Goal: Transaction & Acquisition: Purchase product/service

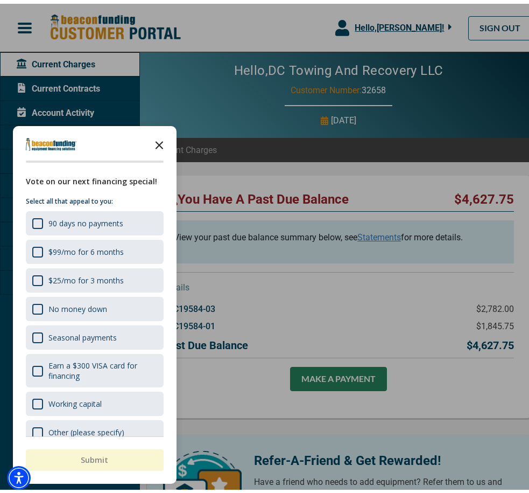
click at [159, 143] on icon "Close the survey" at bounding box center [160, 141] width 22 height 22
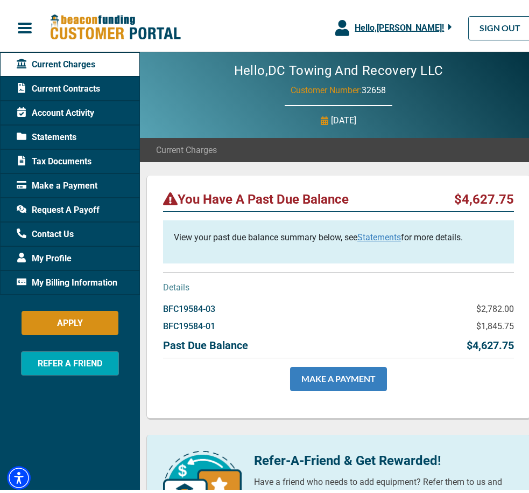
click at [330, 374] on link "MAKE A PAYMENT" at bounding box center [338, 375] width 97 height 24
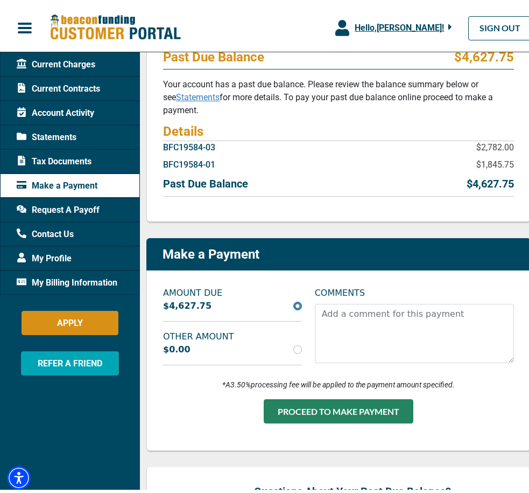
scroll to position [162, 0]
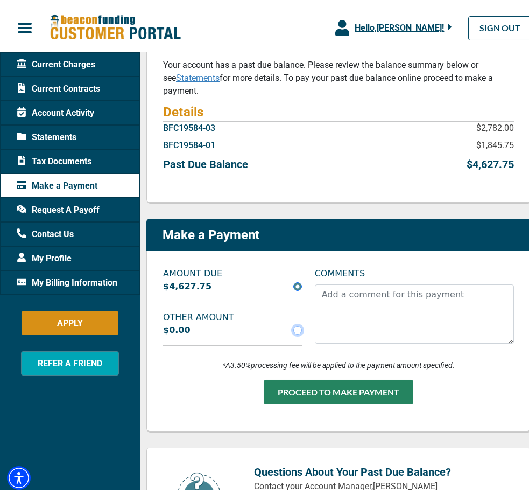
click at [294, 326] on input "radio" at bounding box center [297, 326] width 9 height 9
radio input "true"
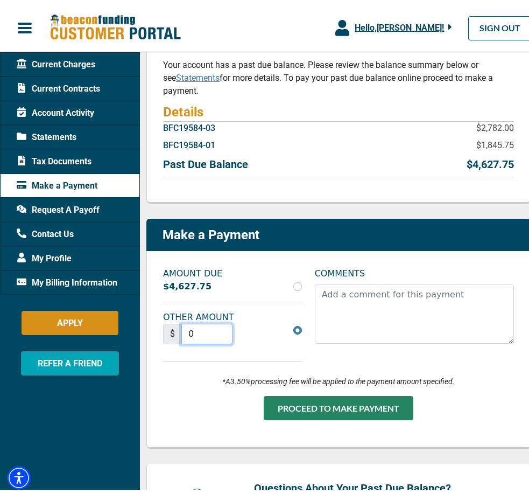
click at [209, 330] on input "0" at bounding box center [206, 330] width 51 height 20
type input "2782.00"
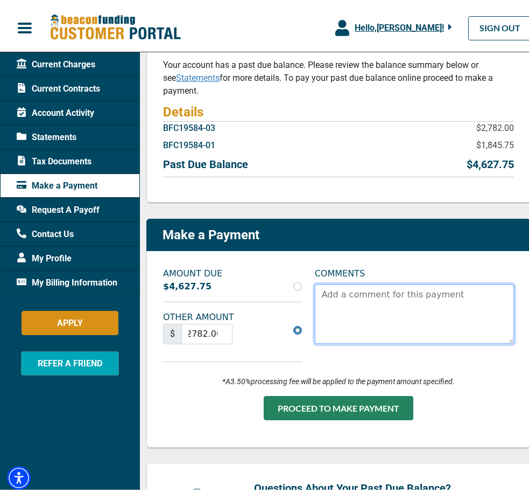
scroll to position [0, 0]
click at [354, 304] on textarea "COMMENTS" at bounding box center [414, 309] width 199 height 59
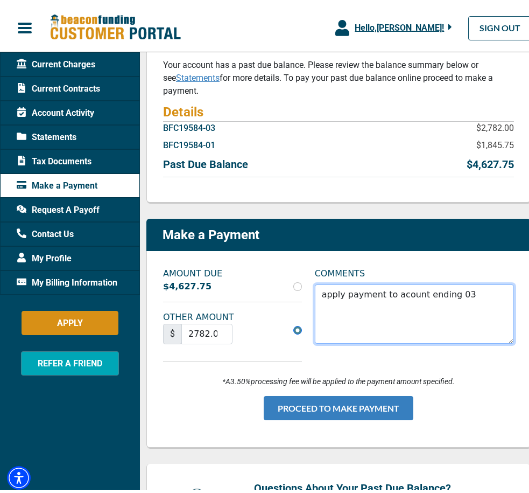
type textarea "apply payment to acount ending 03"
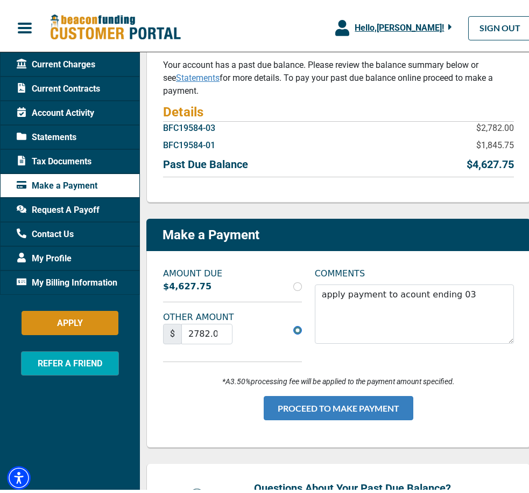
click at [352, 405] on button "PROCEED TO MAKE PAYMENT" at bounding box center [339, 404] width 150 height 24
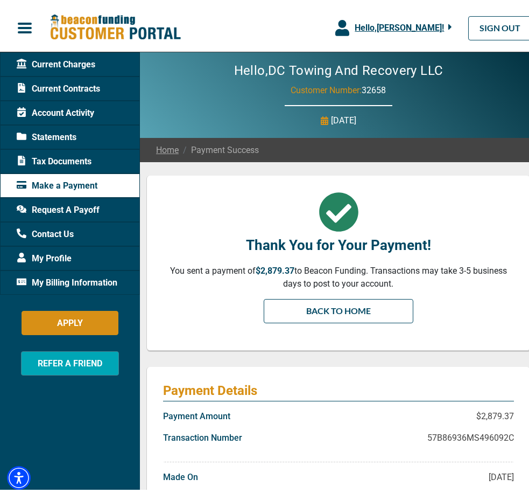
click at [64, 56] on span "Current Charges" at bounding box center [56, 60] width 79 height 13
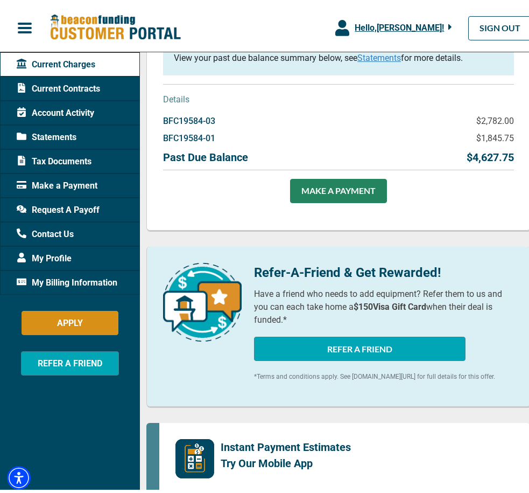
scroll to position [215, 0]
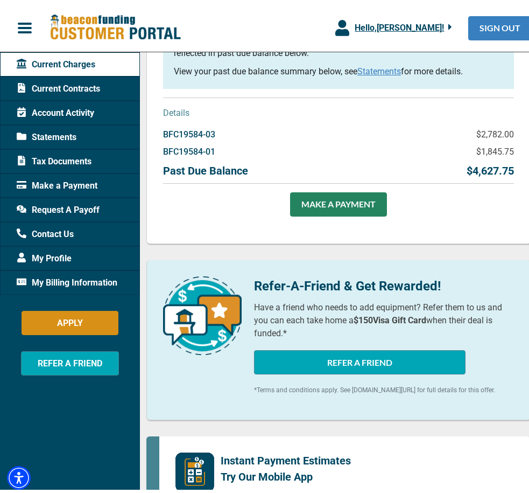
click at [473, 29] on link "SIGN OUT" at bounding box center [500, 24] width 64 height 24
